Goal: Task Accomplishment & Management: Manage account settings

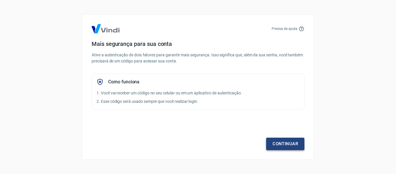
click at [289, 141] on link "Continuar" at bounding box center [285, 143] width 38 height 12
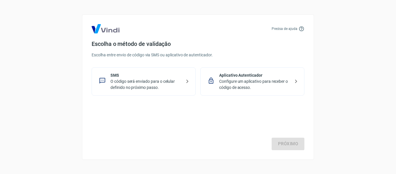
click at [135, 87] on p "O código será enviado para o celular definido no próximo passo." at bounding box center [146, 84] width 71 height 12
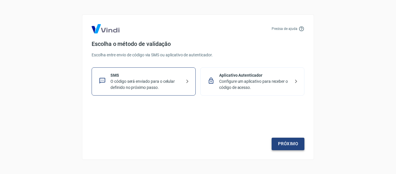
click at [288, 142] on link "Próximo" at bounding box center [288, 143] width 33 height 12
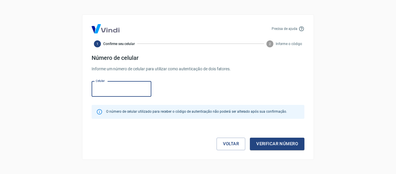
click at [108, 87] on input "Celular" at bounding box center [122, 88] width 60 height 15
type input "[PHONE_NUMBER]"
click at [186, 82] on div "Celular [PHONE_NUMBER] Celular" at bounding box center [198, 88] width 213 height 19
click at [268, 147] on button "Verificar número" at bounding box center [277, 143] width 55 height 12
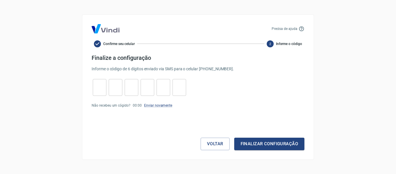
click at [104, 91] on input "tel" at bounding box center [100, 87] width 14 height 12
type input "3"
type input "8"
type input "2"
type input "3"
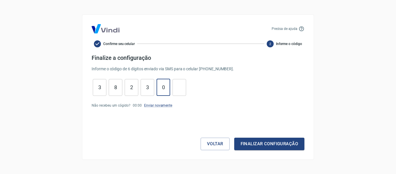
type input "0"
type input "1"
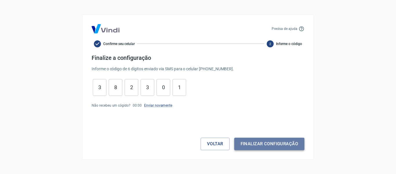
click at [249, 142] on button "Finalizar configuração" at bounding box center [269, 143] width 70 height 12
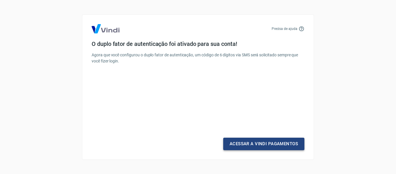
click at [262, 142] on link "Acessar a Vindi Pagamentos" at bounding box center [263, 143] width 81 height 12
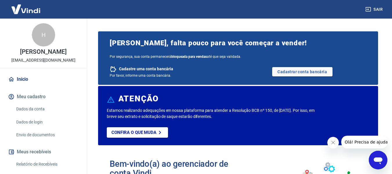
click at [35, 97] on button "Meu cadastro" at bounding box center [43, 96] width 73 height 13
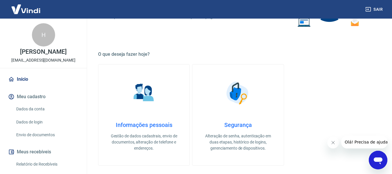
scroll to position [203, 0]
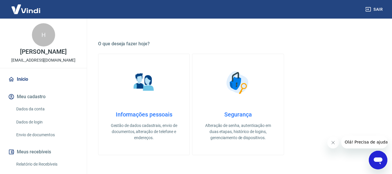
click at [143, 95] on img at bounding box center [143, 82] width 29 height 29
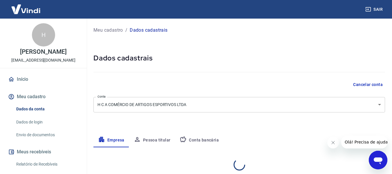
select select "CE"
select select "business"
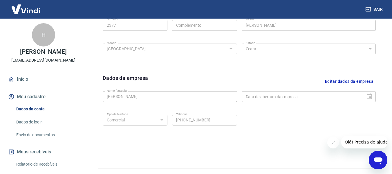
scroll to position [174, 0]
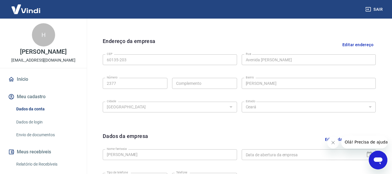
click at [41, 122] on link "Dados de login" at bounding box center [47, 122] width 66 height 12
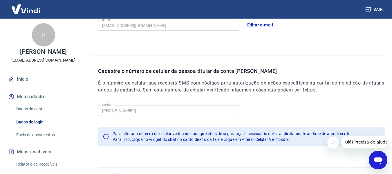
scroll to position [198, 0]
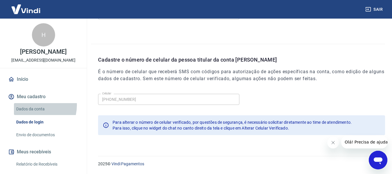
click at [32, 105] on link "Dados da conta" at bounding box center [47, 109] width 66 height 12
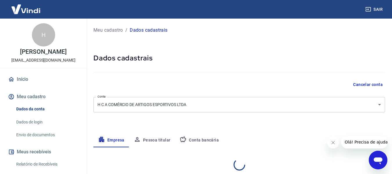
select select "CE"
select select "business"
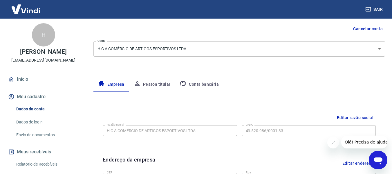
scroll to position [58, 0]
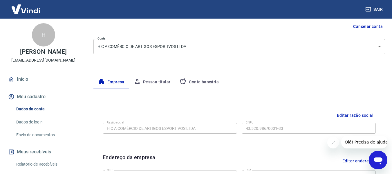
click at [158, 84] on button "Pessoa titular" at bounding box center [152, 82] width 46 height 14
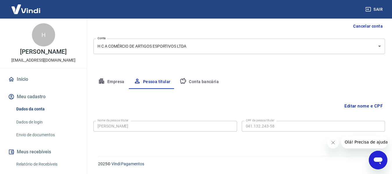
click at [199, 84] on button "Conta bancária" at bounding box center [199, 82] width 48 height 14
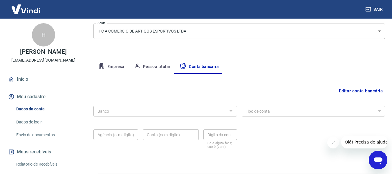
scroll to position [87, 0]
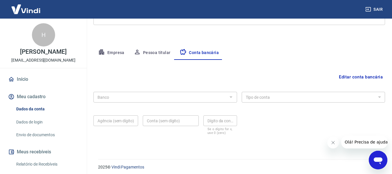
click at [129, 101] on div "Banco" at bounding box center [165, 97] width 144 height 11
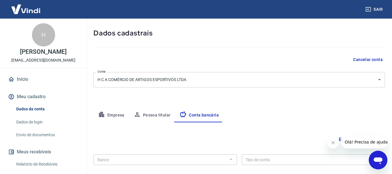
scroll to position [91, 0]
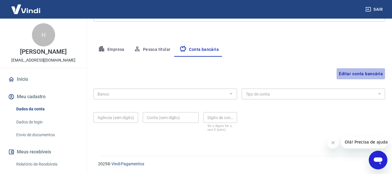
click at [352, 75] on button "Editar conta bancária" at bounding box center [360, 73] width 48 height 11
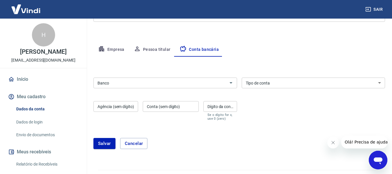
click at [122, 82] on input "Banco" at bounding box center [160, 82] width 131 height 7
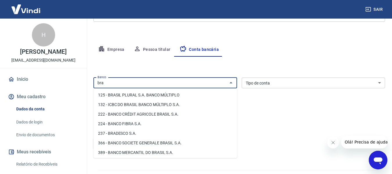
scroll to position [116, 0]
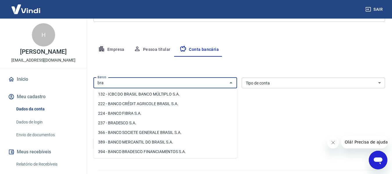
click at [129, 122] on li "237 - BRADESCO S.A." at bounding box center [165, 123] width 144 height 10
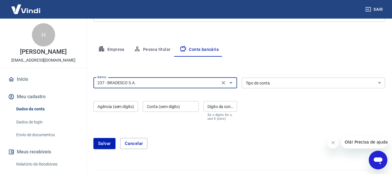
type input "237 - BRADESCO S.A."
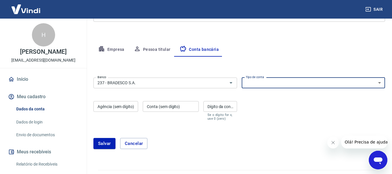
click at [282, 83] on select "Conta Corrente Conta Poupança" at bounding box center [314, 82] width 144 height 11
select select "1"
click at [242, 77] on select "Conta Corrente Conta Poupança" at bounding box center [314, 82] width 144 height 11
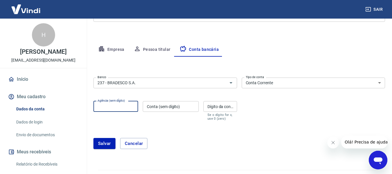
click at [123, 109] on input "Agência (sem dígito)" at bounding box center [115, 106] width 45 height 11
click at [113, 109] on input "Agência (sem dígito)" at bounding box center [115, 106] width 45 height 11
type input "600"
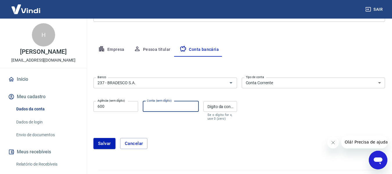
click at [181, 106] on input "Conta (sem dígito)" at bounding box center [171, 106] width 56 height 11
type input "50931"
click at [191, 95] on div "Banco 237 - BRADESCO S.A. Banco Tipo de conta Conta Corrente Conta Poupança Tip…" at bounding box center [239, 98] width 292 height 46
click at [219, 107] on input "Dígito da conta" at bounding box center [220, 106] width 34 height 11
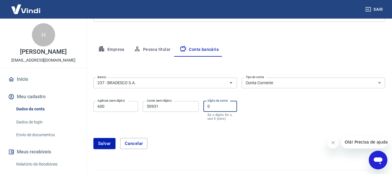
type input "0"
click at [254, 108] on div "Banco 237 - BRADESCO S.A. Banco Tipo de conta Conta Corrente Conta Poupança Tip…" at bounding box center [239, 98] width 292 height 46
click at [107, 142] on button "Salvar" at bounding box center [104, 143] width 22 height 11
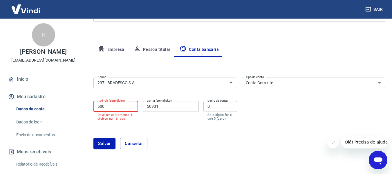
click at [99, 108] on input "600" at bounding box center [115, 106] width 45 height 11
click at [97, 107] on input "600" at bounding box center [115, 106] width 45 height 11
type input "0600"
click at [196, 93] on div "Banco 237 - BRADESCO S.A. Banco Tipo de conta Conta Corrente Conta Poupança Tip…" at bounding box center [239, 98] width 292 height 46
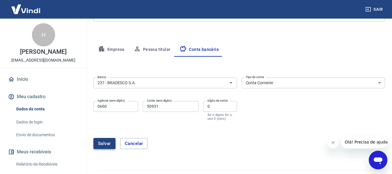
click at [106, 142] on button "Salvar" at bounding box center [104, 143] width 22 height 11
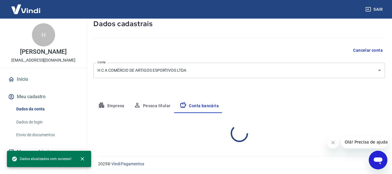
select select "1"
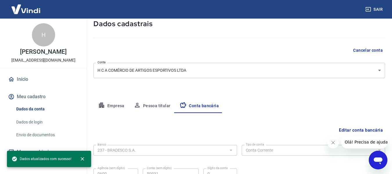
scroll to position [91, 0]
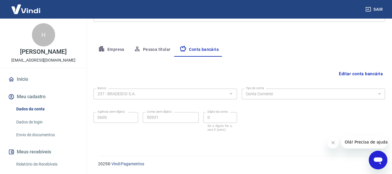
click at [237, 111] on div "Banco 237 - BRADESCO S.A. Banco Tipo de conta Conta Corrente Conta Poupança Tip…" at bounding box center [239, 109] width 292 height 46
click at [239, 106] on div "Banco 237 - BRADESCO S.A. Banco Tipo de conta Conta Corrente Conta Poupança Tip…" at bounding box center [239, 109] width 292 height 46
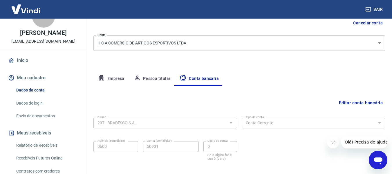
scroll to position [29, 0]
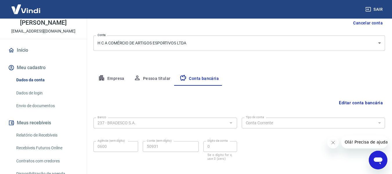
click at [41, 102] on link "Envio de documentos" at bounding box center [47, 106] width 66 height 12
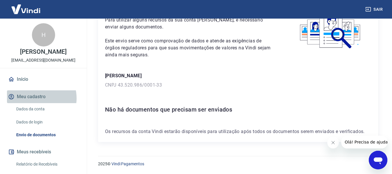
click at [37, 98] on button "Meu cadastro" at bounding box center [43, 96] width 73 height 13
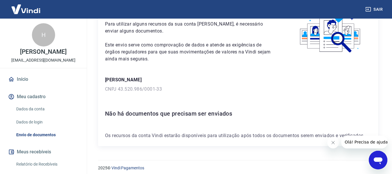
scroll to position [44, 0]
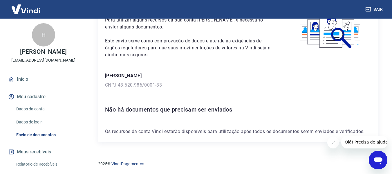
click at [37, 97] on button "Meu cadastro" at bounding box center [43, 96] width 73 height 13
click at [41, 108] on link "Dados da conta" at bounding box center [47, 109] width 66 height 12
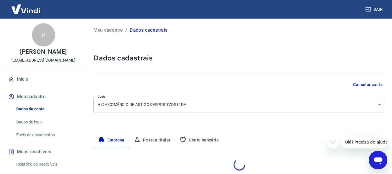
select select "CE"
select select "business"
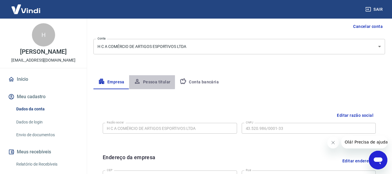
click at [149, 82] on button "Pessoa titular" at bounding box center [152, 82] width 46 height 14
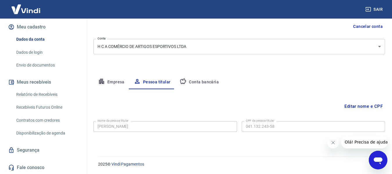
scroll to position [58, 0]
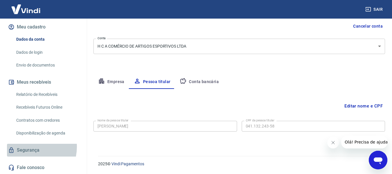
click at [29, 146] on link "Segurança" at bounding box center [43, 150] width 73 height 13
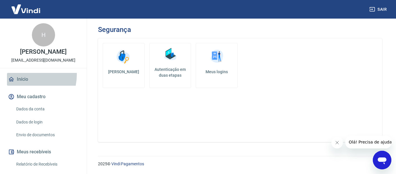
click at [23, 75] on link "Início" at bounding box center [43, 79] width 73 height 13
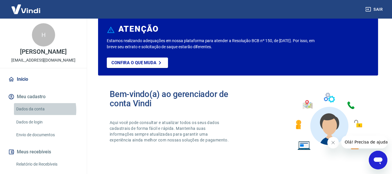
click at [34, 110] on link "Dados da conta" at bounding box center [47, 109] width 66 height 12
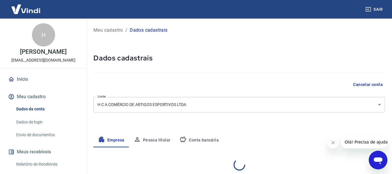
select select "CE"
select select "business"
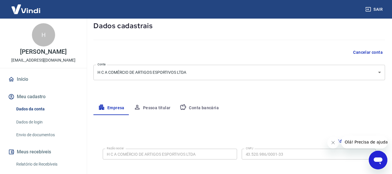
scroll to position [58, 0]
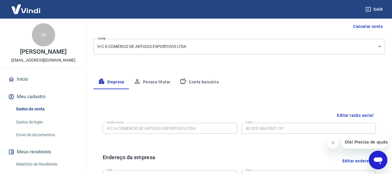
click at [152, 82] on button "Pessoa titular" at bounding box center [152, 82] width 46 height 14
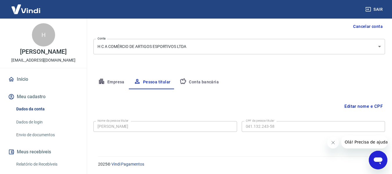
click at [224, 66] on div "Meu cadastro / Dados cadastrais Dados cadastrais Cancelar conta Conta H C A COM…" at bounding box center [238, 55] width 305 height 189
click at [365, 107] on button "Editar nome e CPF" at bounding box center [363, 105] width 43 height 11
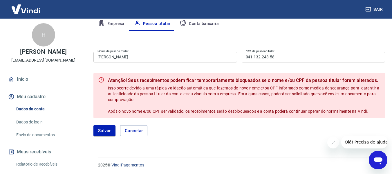
scroll to position [117, 0]
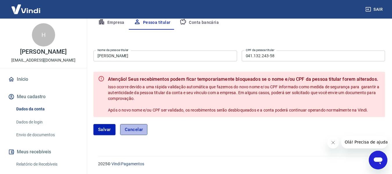
click at [135, 130] on button "Cancelar" at bounding box center [134, 129] width 28 height 11
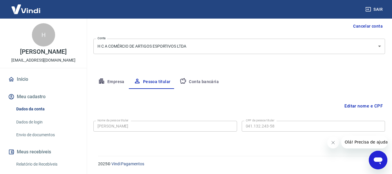
scroll to position [58, 0]
click at [31, 8] on img at bounding box center [26, 9] width 38 height 18
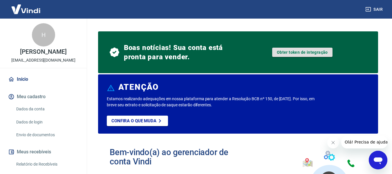
click at [301, 50] on link "Obter token de integração" at bounding box center [302, 52] width 60 height 9
